Goal: Task Accomplishment & Management: Manage account settings

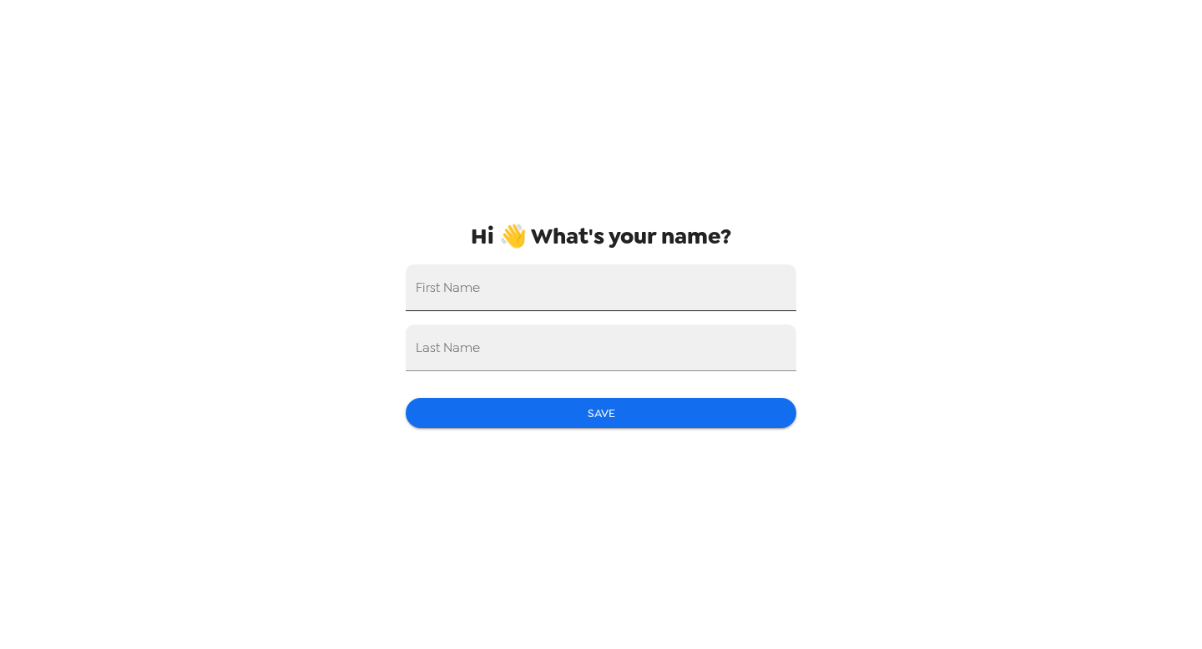
click at [493, 287] on input "First Name" at bounding box center [601, 288] width 391 height 47
type input "[PERSON_NAME]"
click at [452, 345] on div "Last Name" at bounding box center [601, 348] width 391 height 47
type input "Busocker"
click at [452, 415] on button "Save" at bounding box center [601, 413] width 391 height 31
